Goal: Find specific page/section: Find specific page/section

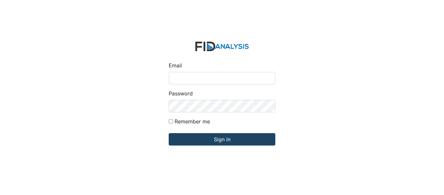
type input "[EMAIL_ADDRESS][DOMAIN_NAME]"
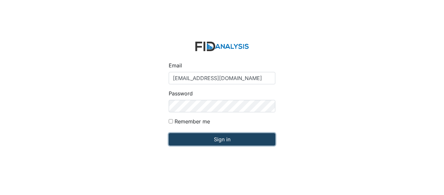
drag, startPoint x: 197, startPoint y: 142, endPoint x: 197, endPoint y: 139, distance: 3.6
click at [197, 141] on input "Sign in" at bounding box center [222, 139] width 107 height 12
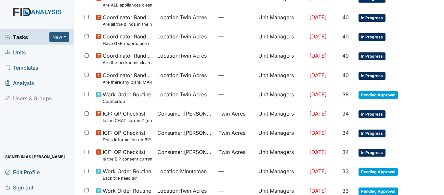
scroll to position [9, 0]
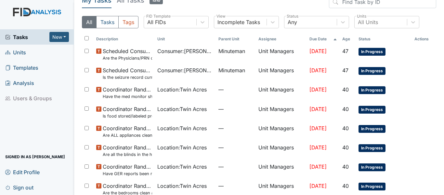
click at [21, 51] on span "Units" at bounding box center [15, 52] width 21 height 10
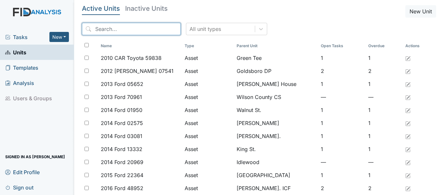
click at [92, 28] on input "search" at bounding box center [131, 29] width 99 height 12
click at [95, 29] on input "search" at bounding box center [131, 29] width 99 height 12
